Goal: Transaction & Acquisition: Purchase product/service

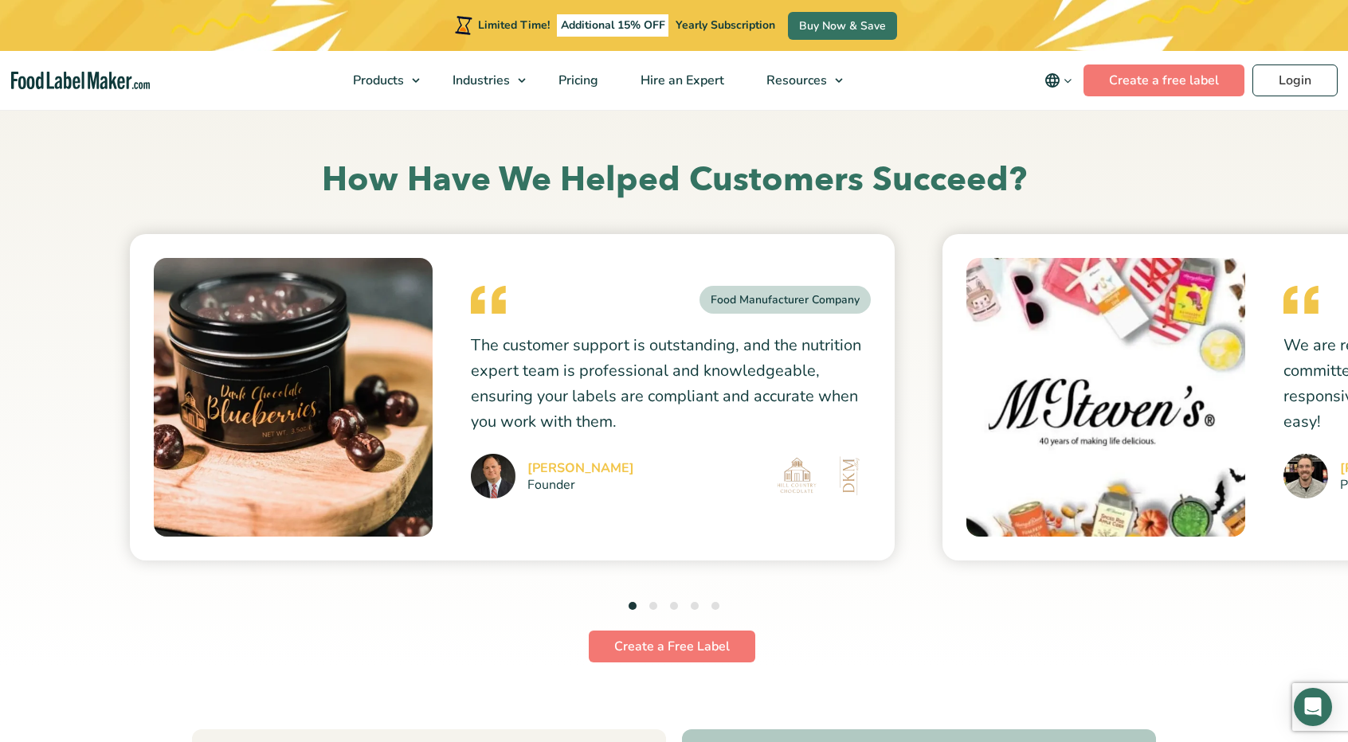
scroll to position [4270, 0]
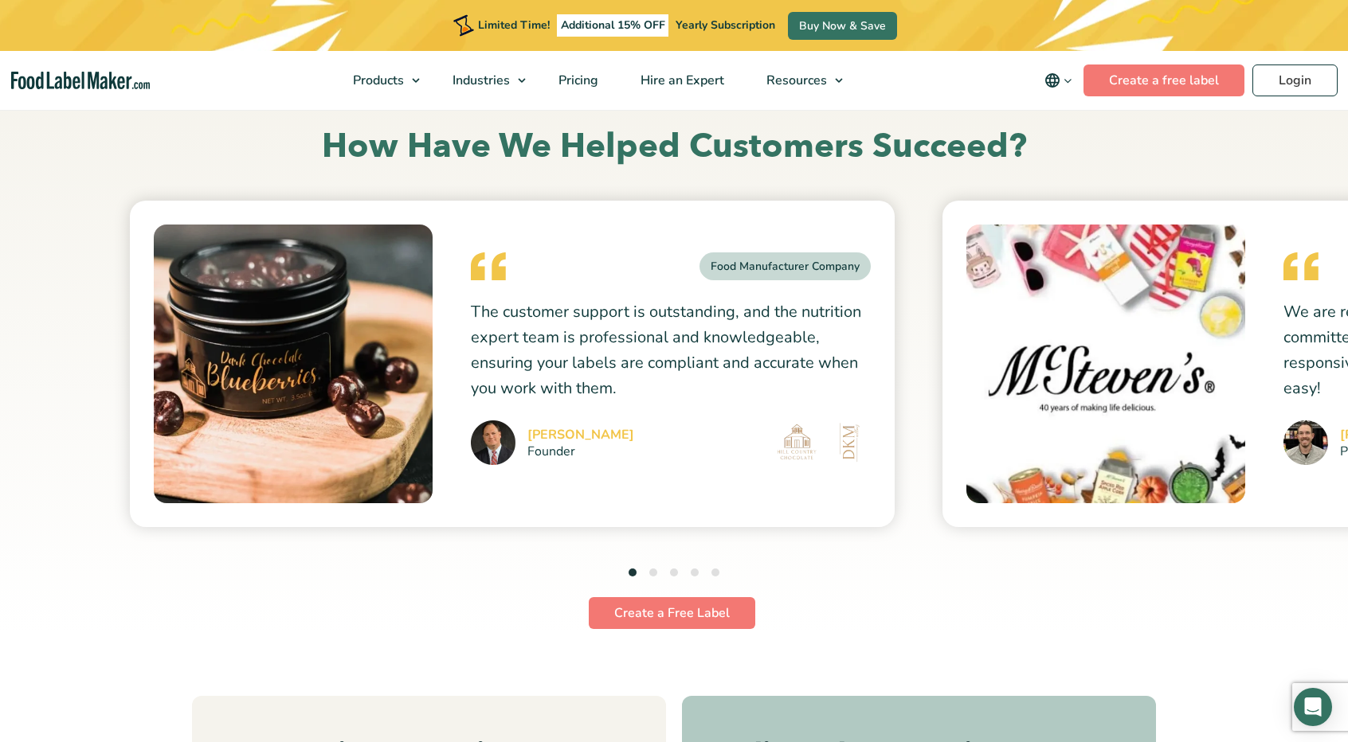
click at [653, 569] on button "2" at bounding box center [653, 573] width 8 height 8
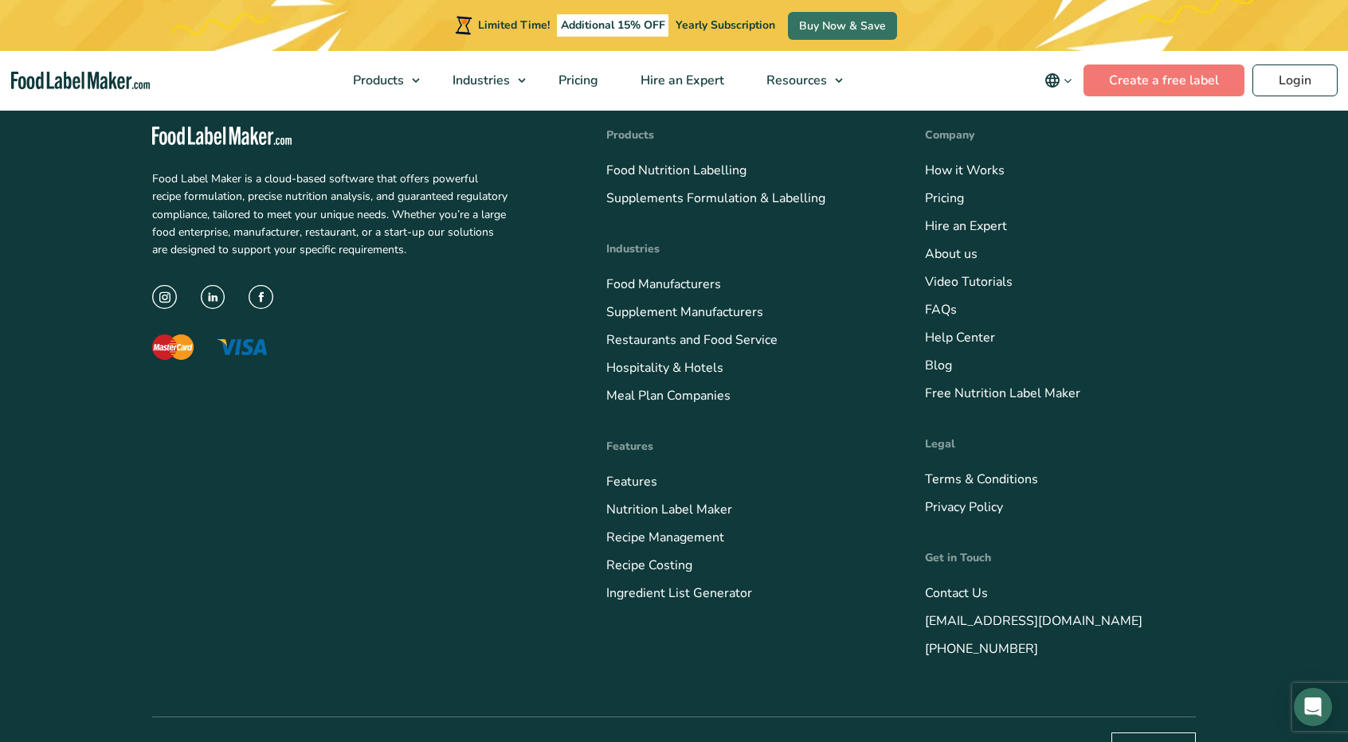
scroll to position [6404, 0]
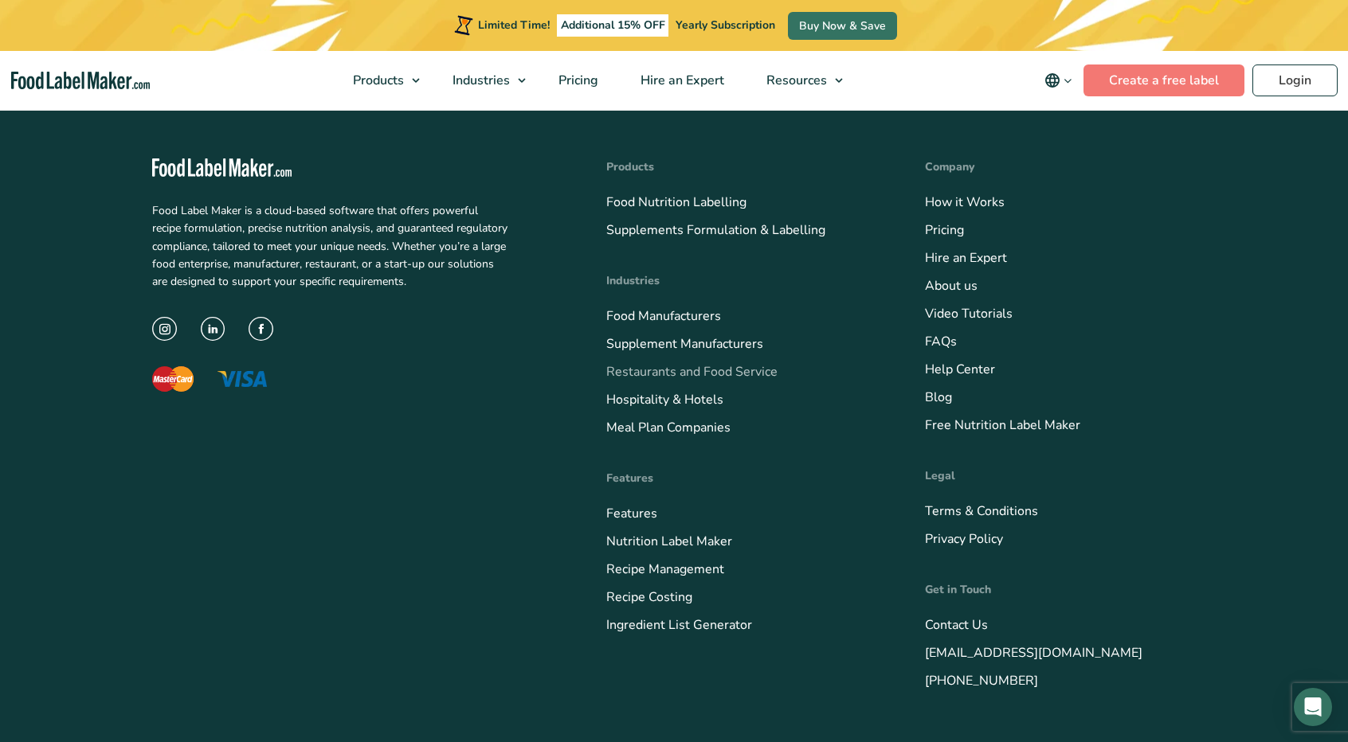
click at [677, 369] on link "Restaurants and Food Service" at bounding box center [691, 372] width 171 height 18
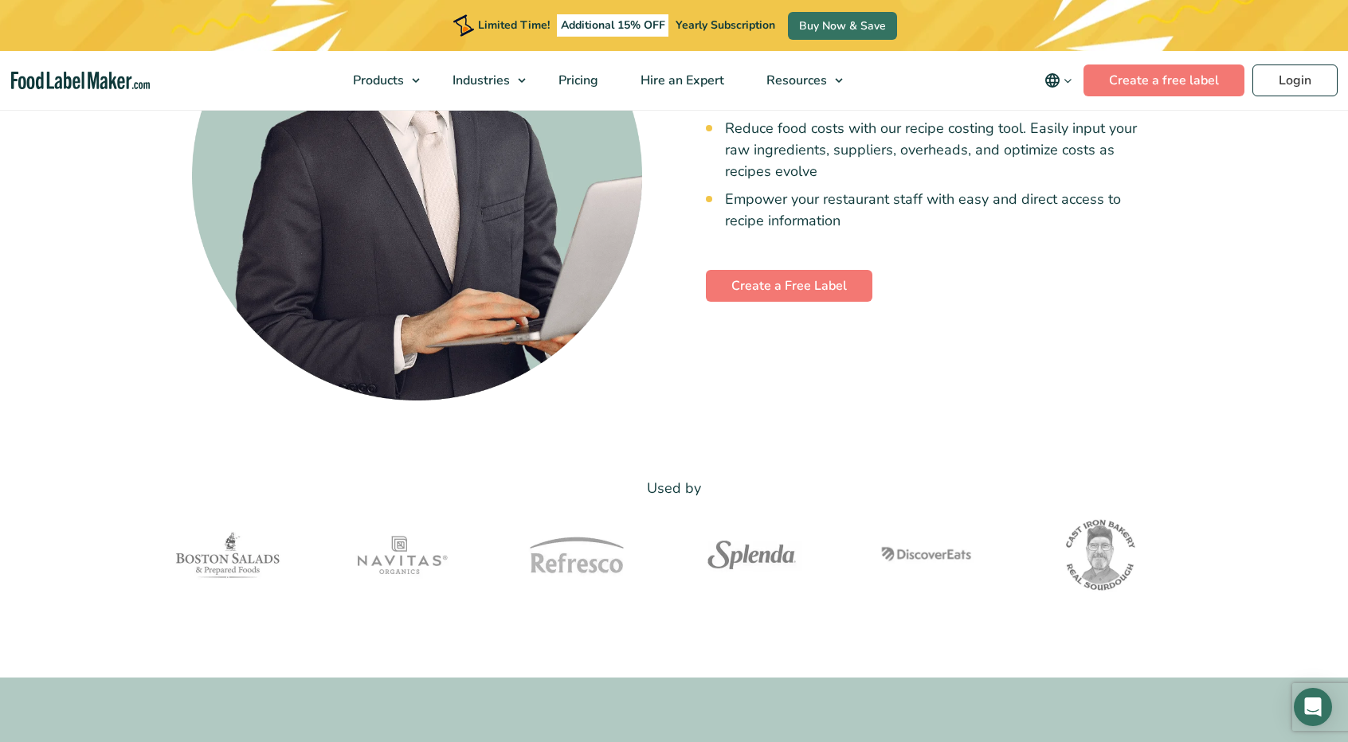
scroll to position [5353, 0]
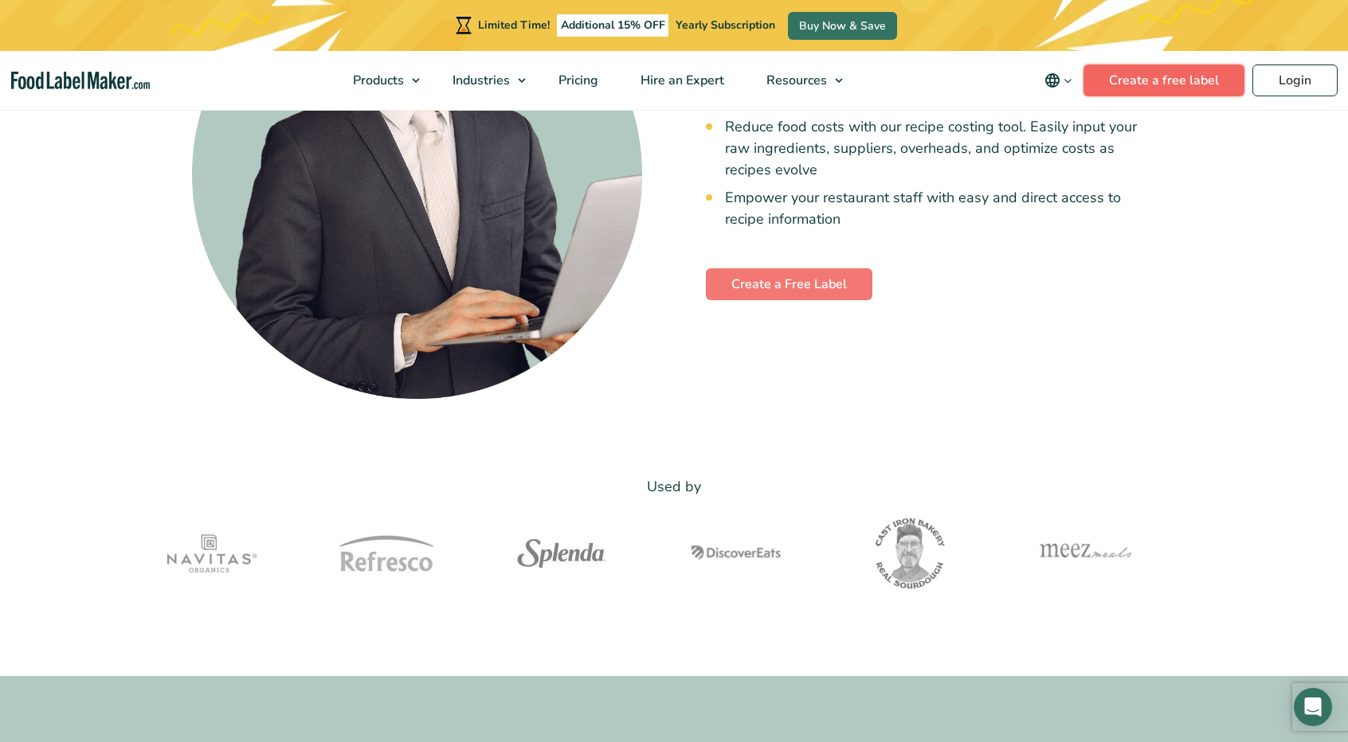
click at [1152, 89] on link "Create a free label" at bounding box center [1163, 81] width 161 height 32
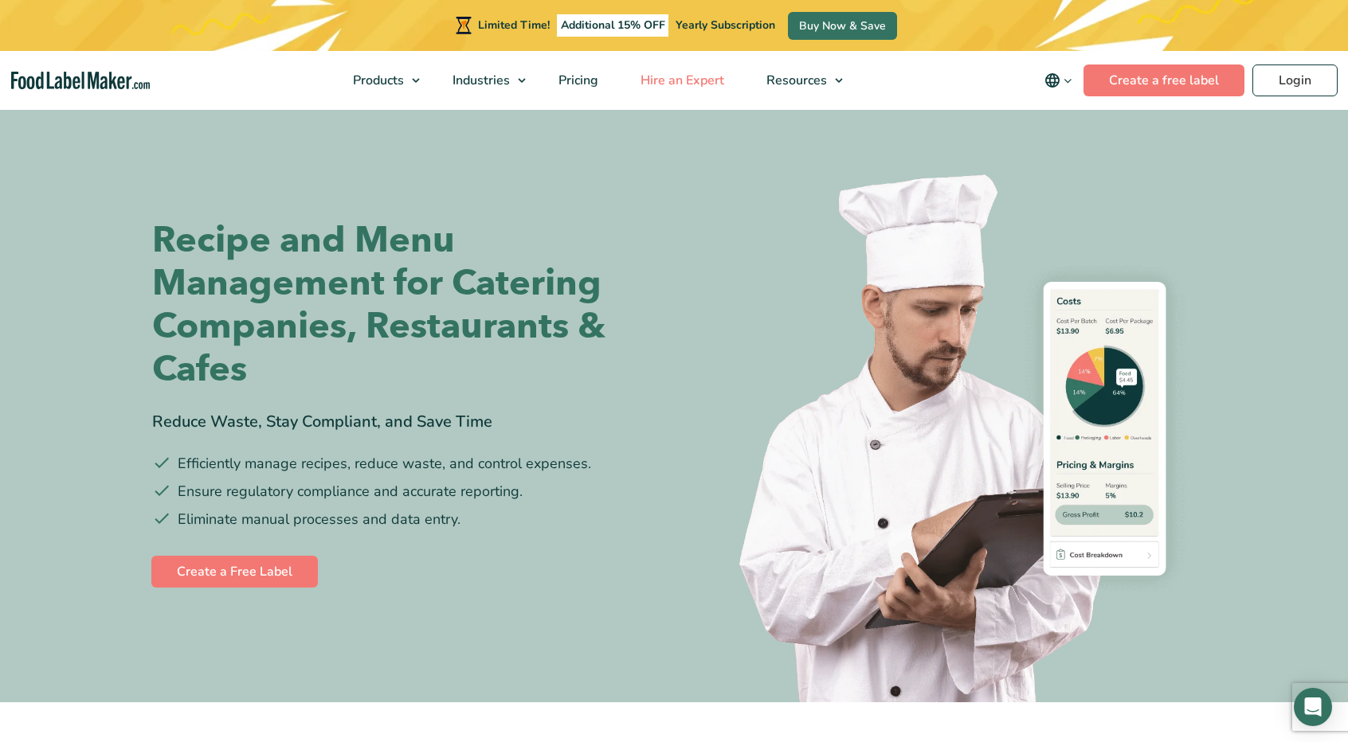
click at [661, 78] on span "Hire an Expert" at bounding box center [681, 81] width 90 height 18
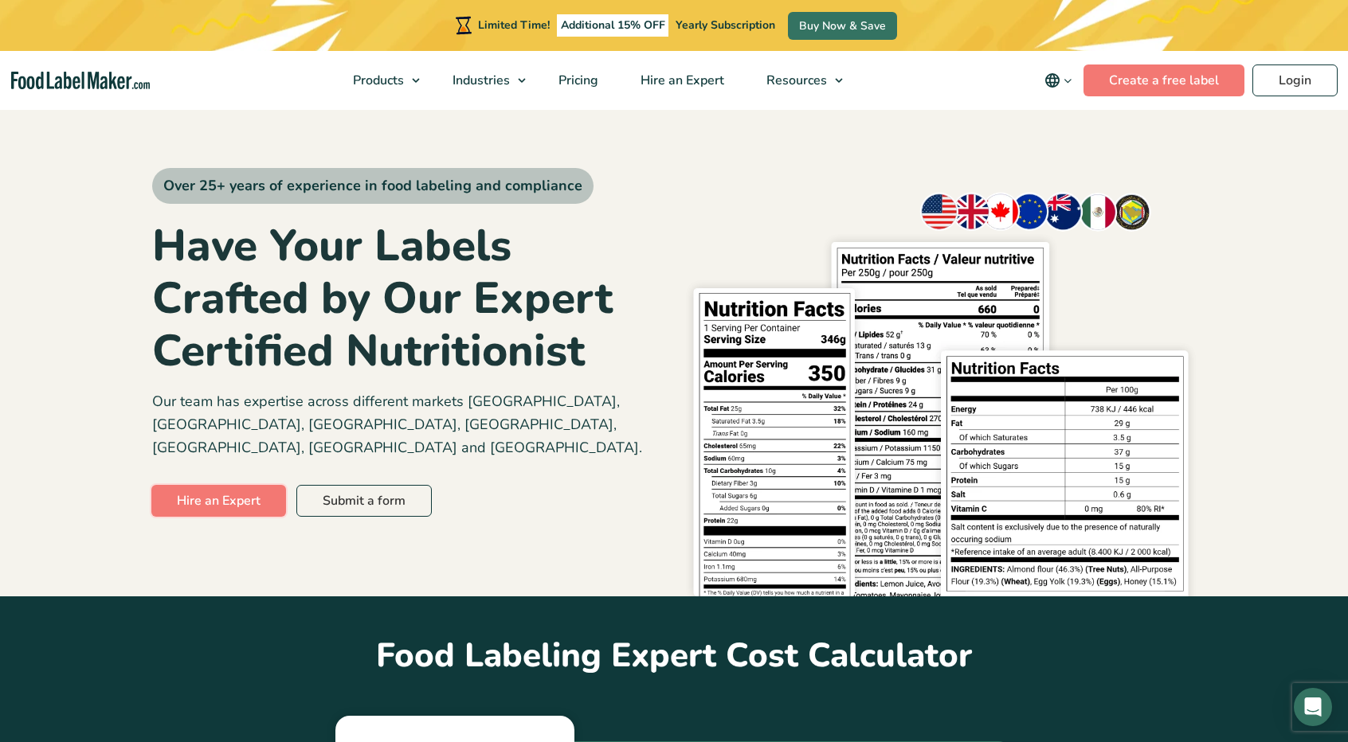
click at [213, 485] on link "Hire an Expert" at bounding box center [218, 501] width 135 height 32
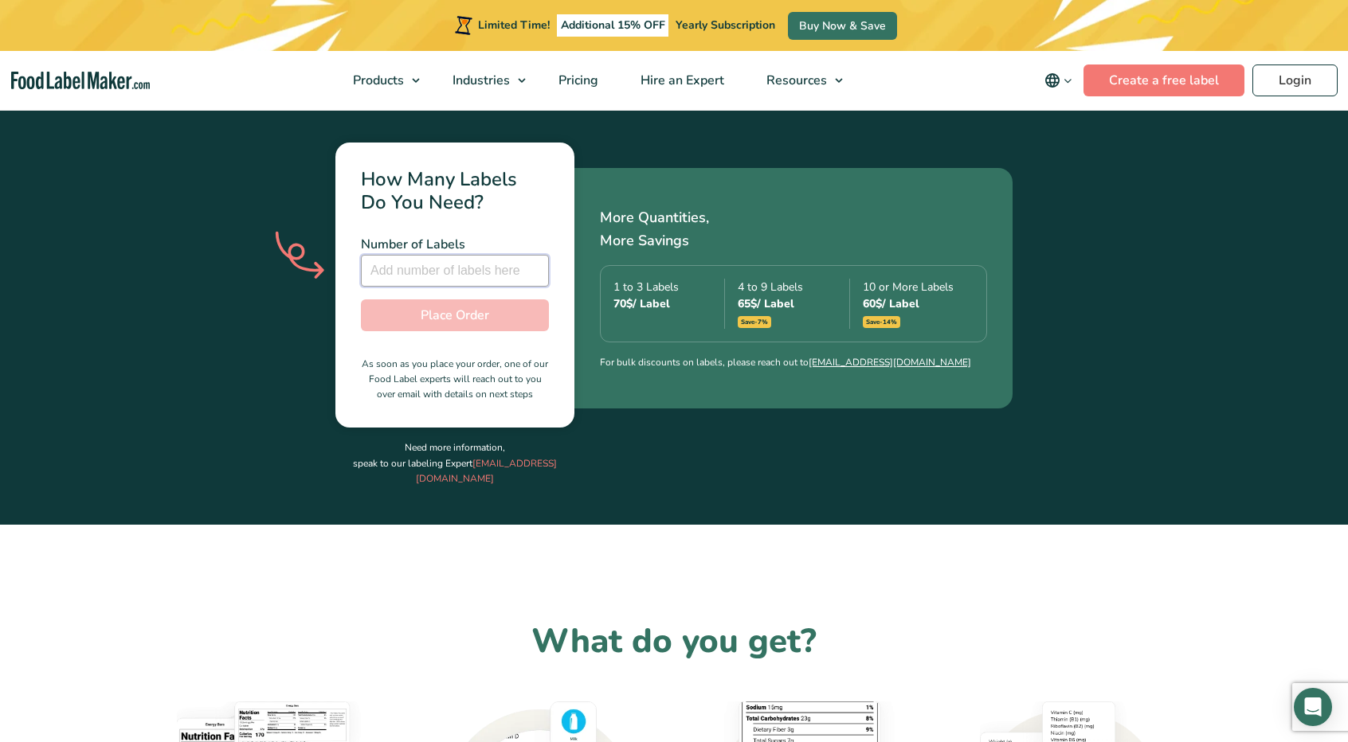
click at [429, 255] on input "number" at bounding box center [455, 271] width 188 height 32
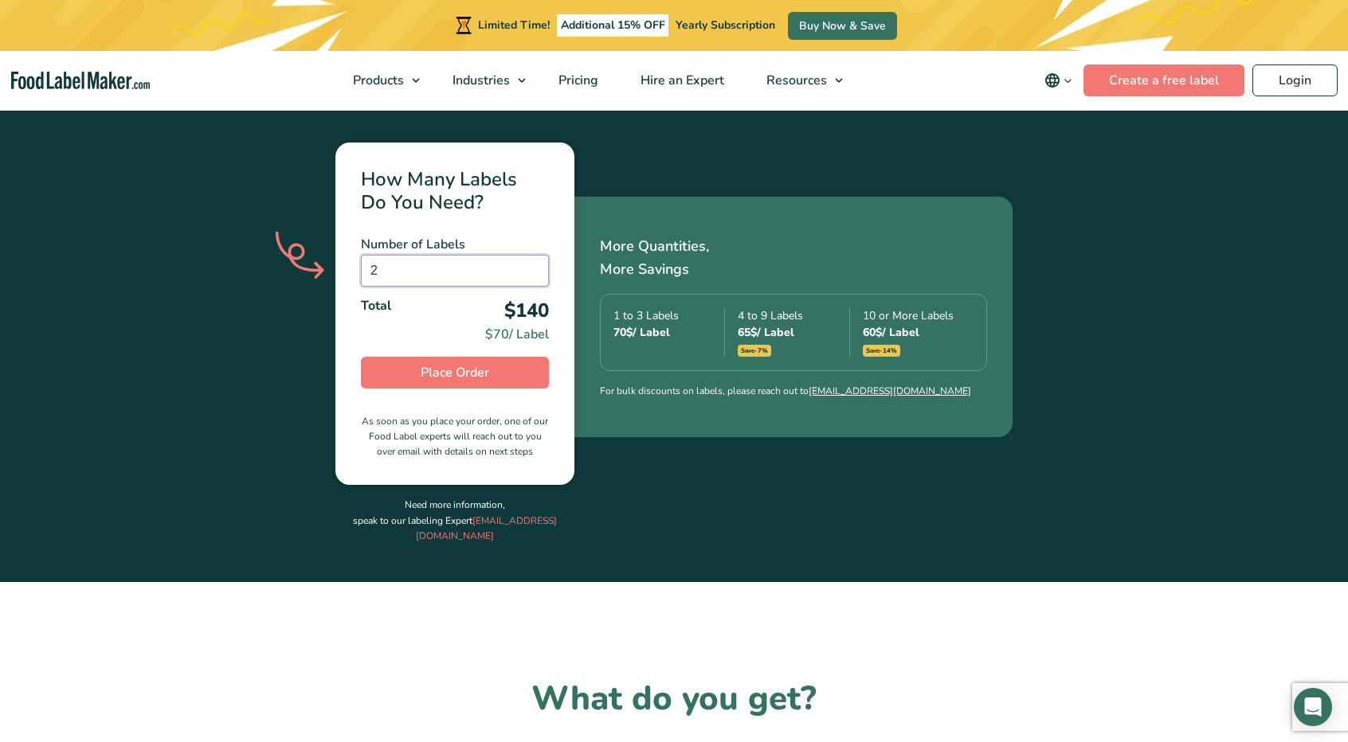
type input "2"
click at [763, 531] on div "How Many Labels Do You Need? Number of Labels 2 Number of Labels is required To…" at bounding box center [674, 343] width 1044 height 478
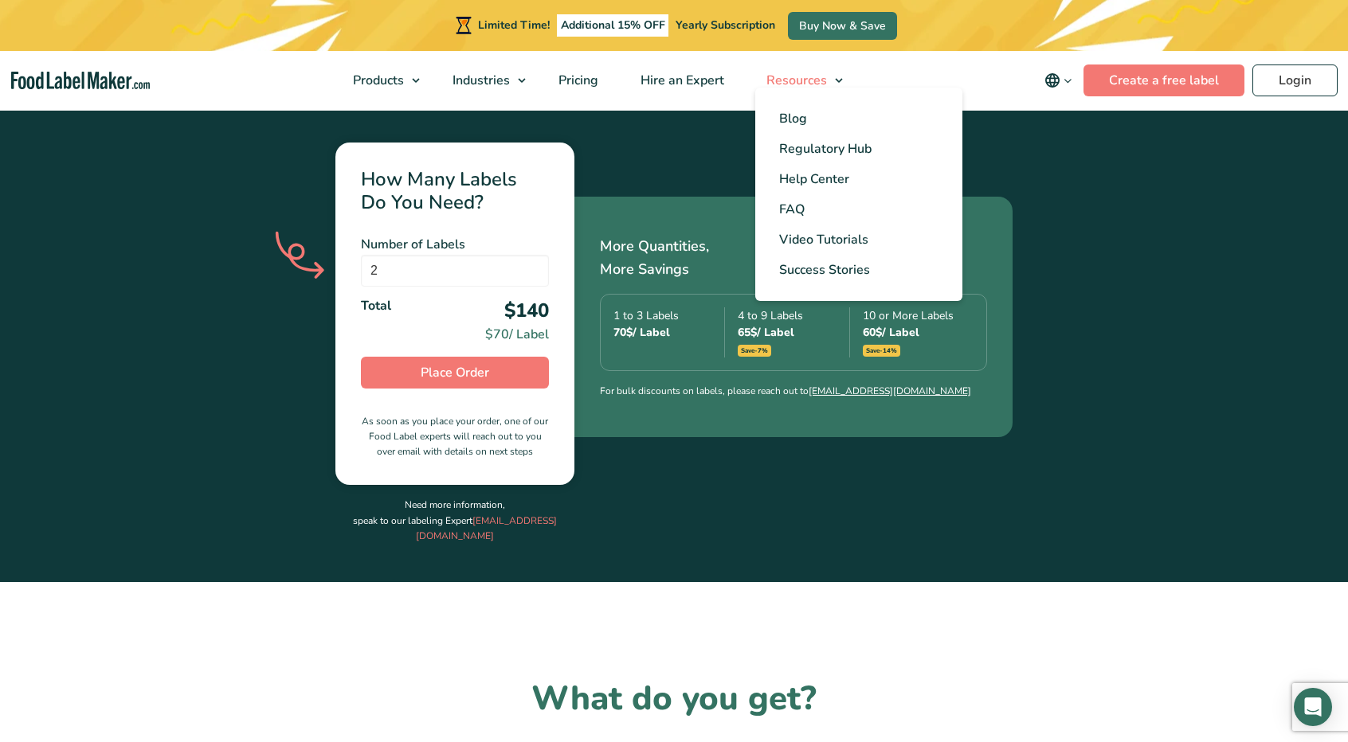
click at [797, 82] on span "Resources" at bounding box center [795, 81] width 67 height 18
